Goal: Task Accomplishment & Management: Manage account settings

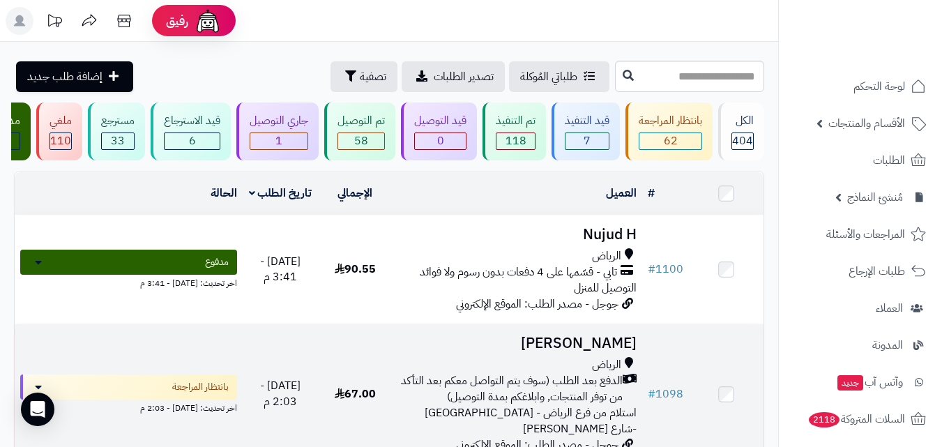
scroll to position [70, 0]
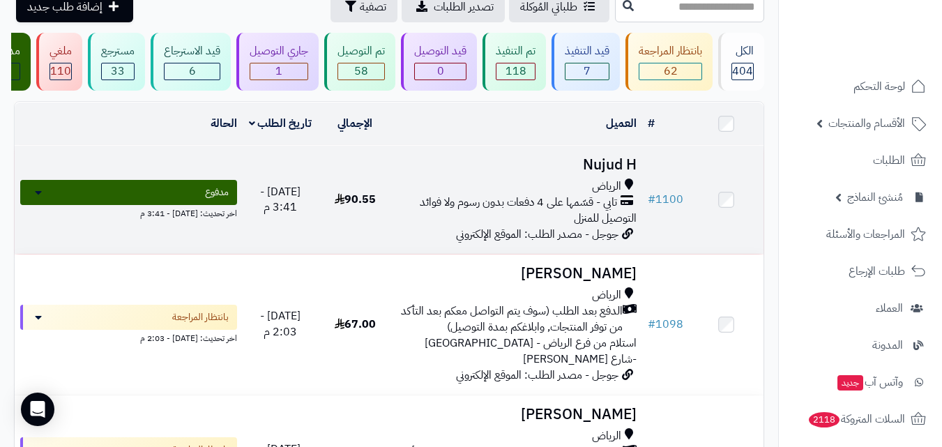
click at [560, 227] on div "الرياض تابي - قسّمها على 4 دفعات بدون رسوم ولا فوائد التوصيل للمنزل" at bounding box center [517, 203] width 238 height 48
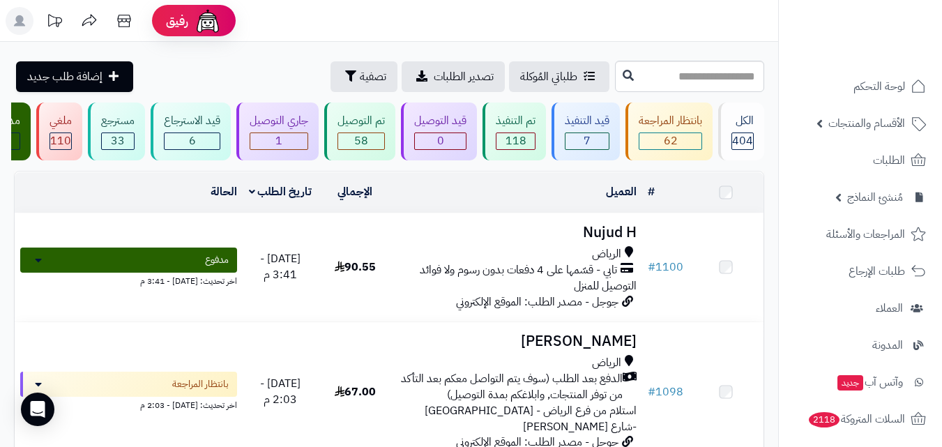
scroll to position [70, 0]
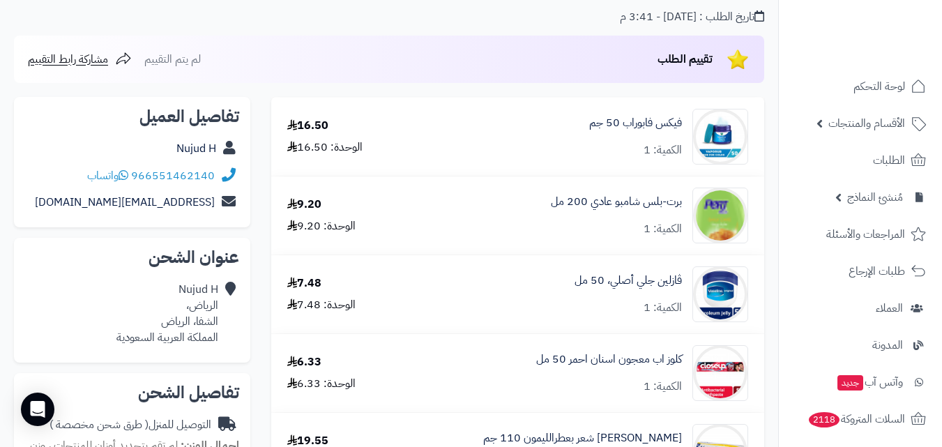
scroll to position [139, 0]
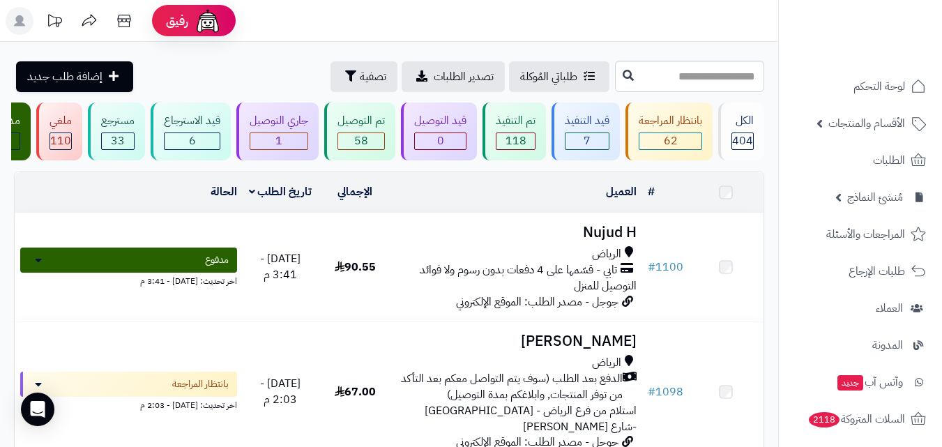
scroll to position [70, 0]
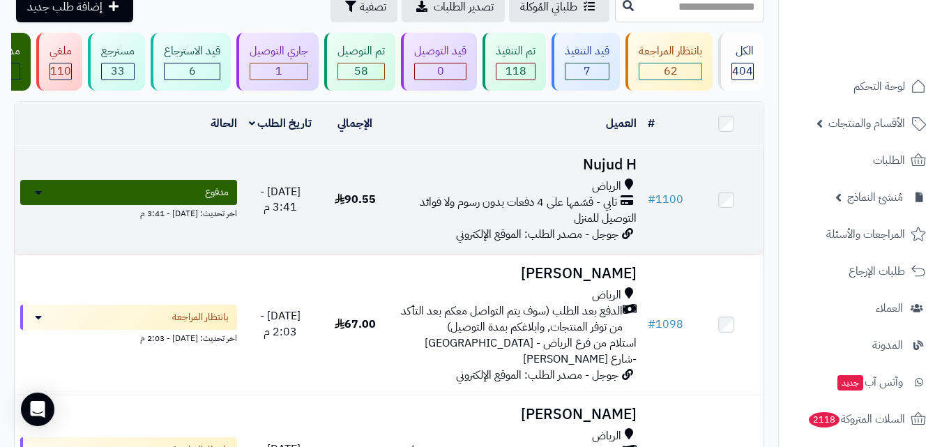
click at [444, 211] on span "تابي - قسّمها على 4 دفعات بدون رسوم ولا فوائد" at bounding box center [518, 203] width 197 height 16
